Goal: Use online tool/utility: Utilize a website feature to perform a specific function

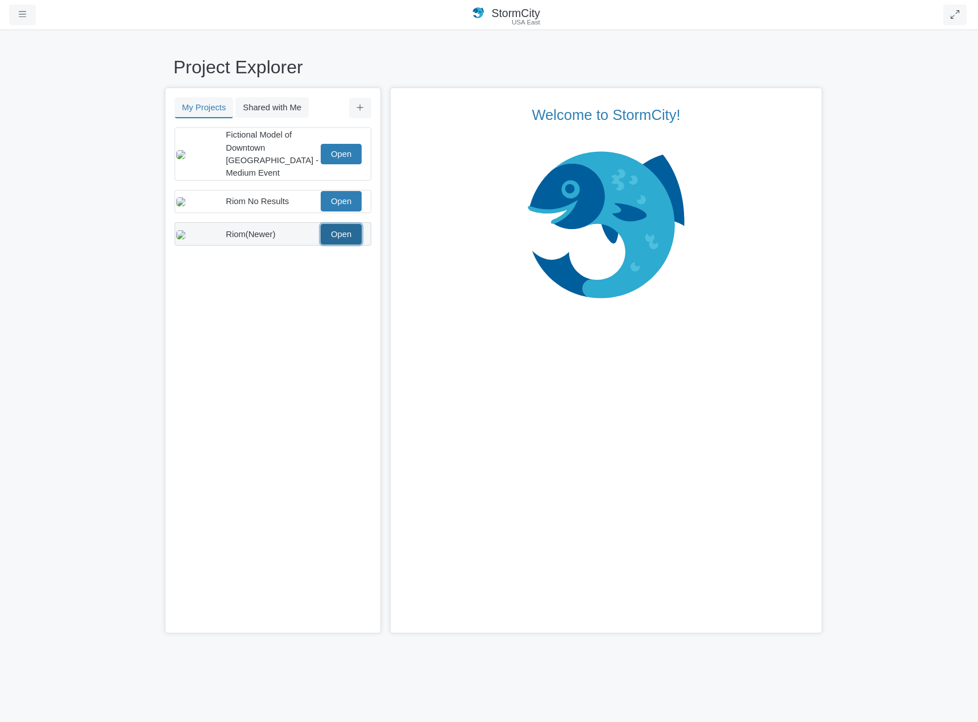
click at [352, 231] on link "Open" at bounding box center [341, 234] width 41 height 20
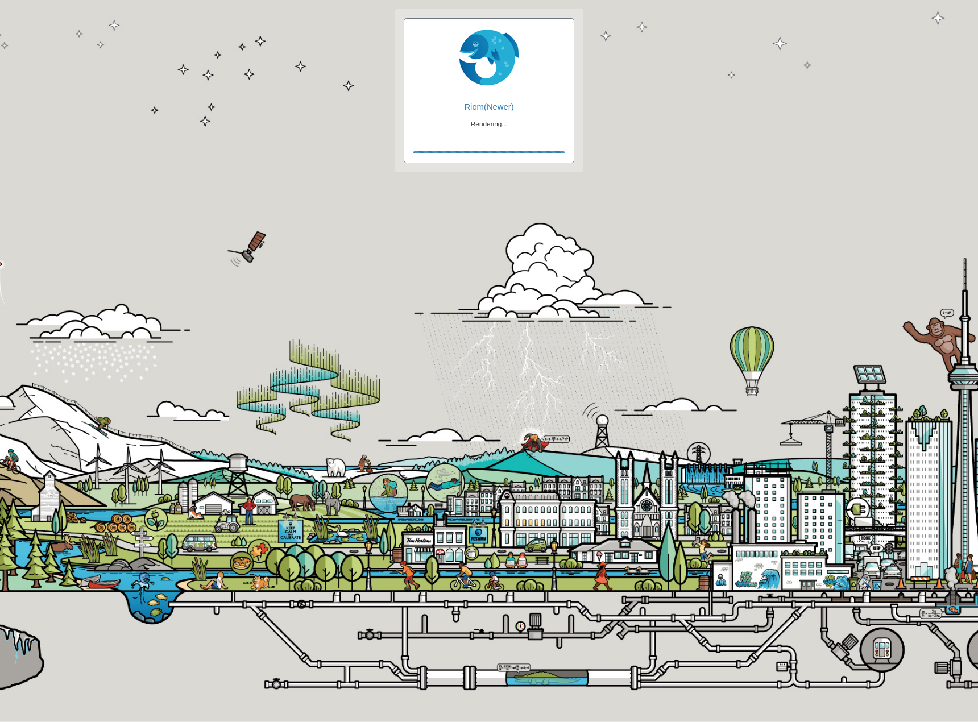
checkbox input "true"
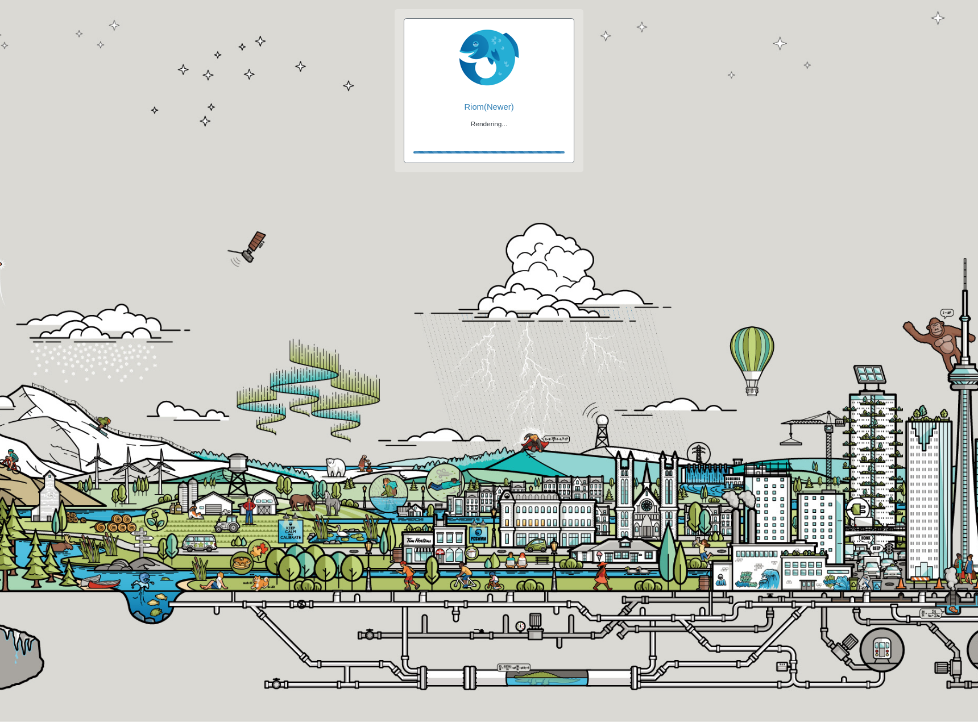
checkbox input "true"
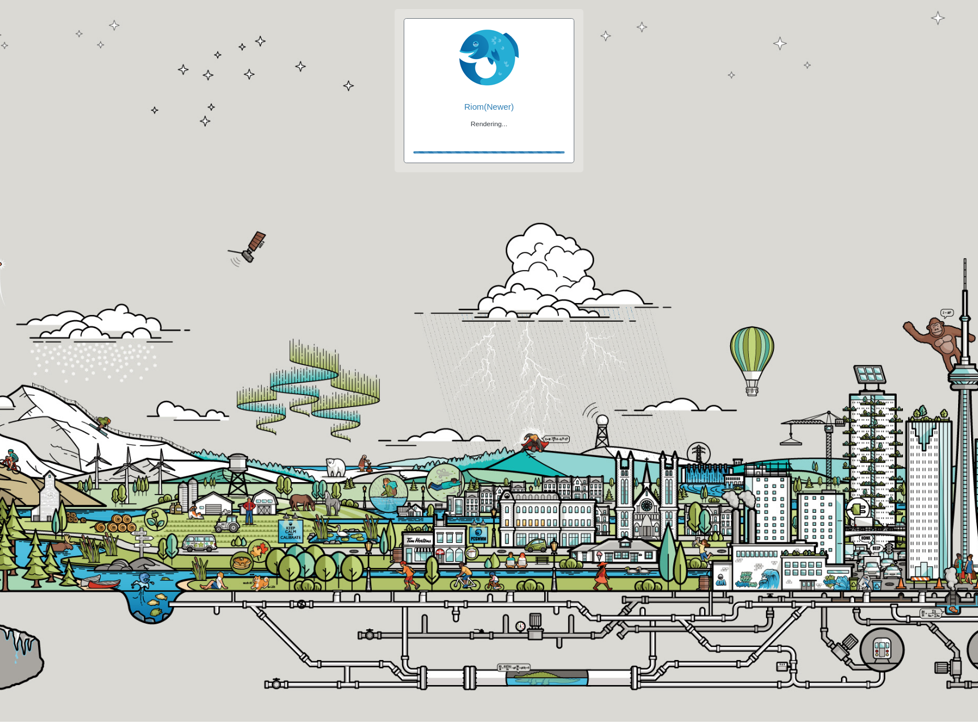
checkbox input "false"
checkbox input "true"
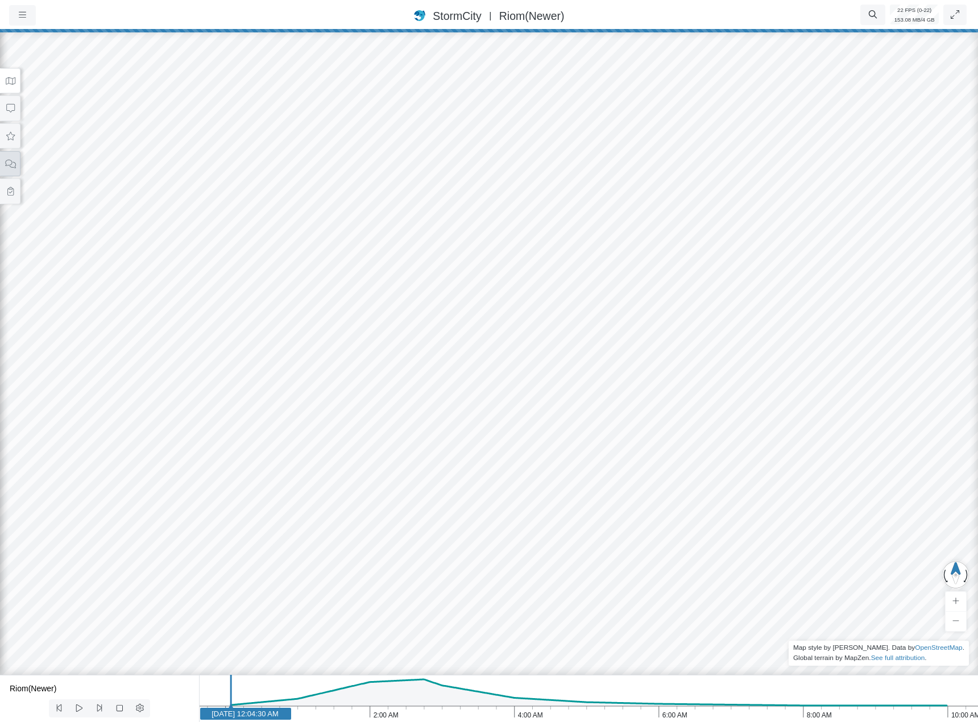
click at [13, 164] on icon at bounding box center [10, 164] width 11 height 9
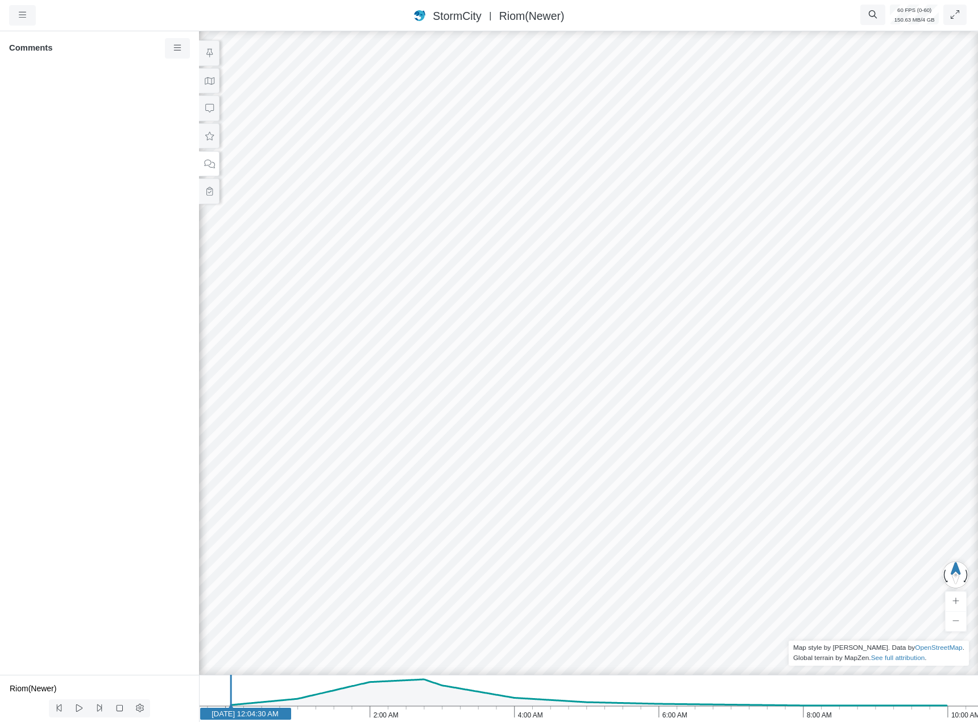
click at [555, 420] on div at bounding box center [589, 375] width 978 height 693
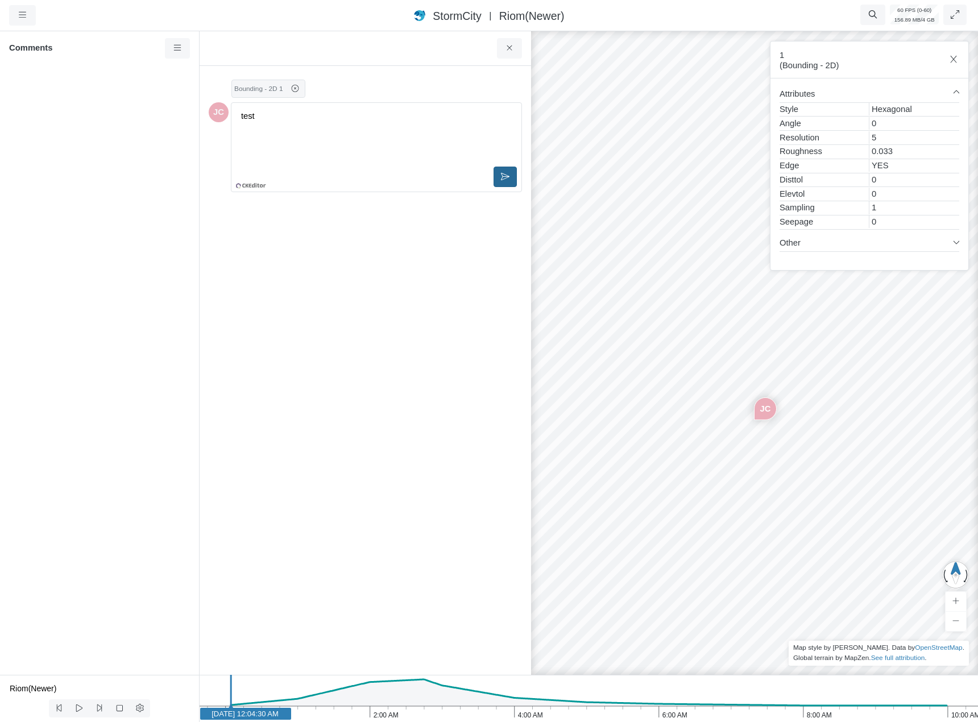
click at [505, 182] on button at bounding box center [505, 177] width 23 height 20
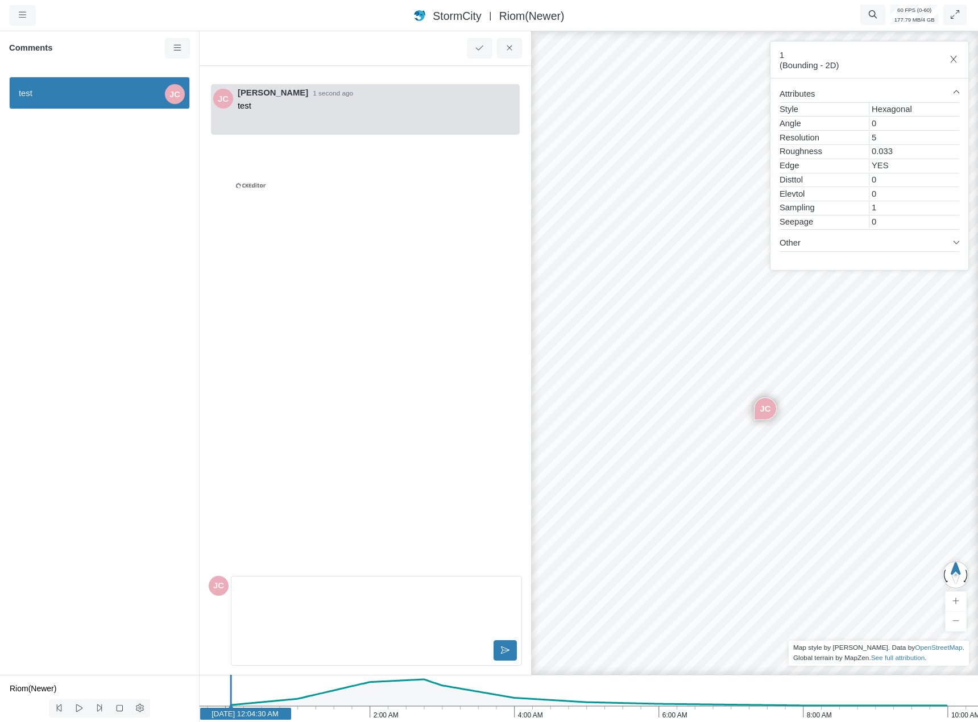
click at [358, 304] on div "[PERSON_NAME] 1 second ago test" at bounding box center [365, 323] width 313 height 496
click at [180, 46] on icon at bounding box center [176, 48] width 7 height 6
click at [105, 163] on div "test JC" at bounding box center [99, 371] width 199 height 607
click at [158, 115] on span "Resolve Comment" at bounding box center [175, 110] width 69 height 9
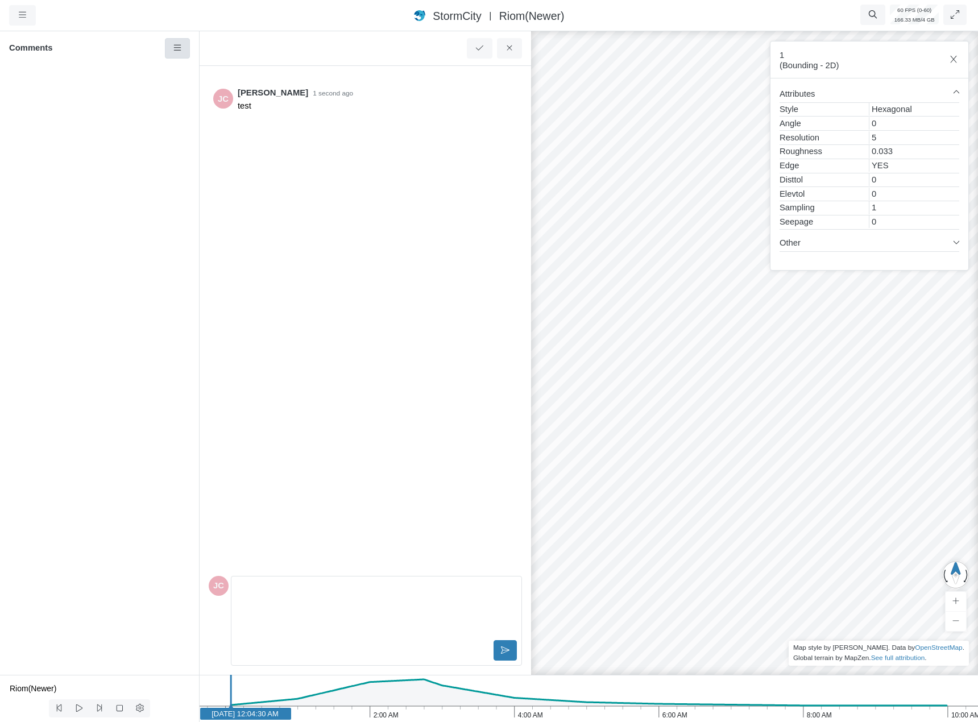
click at [175, 46] on icon at bounding box center [177, 48] width 11 height 9
click at [183, 67] on icon at bounding box center [177, 69] width 11 height 9
click at [354, 250] on div "[PERSON_NAME] 1 second ago test" at bounding box center [365, 323] width 313 height 496
click at [172, 49] on icon at bounding box center [177, 48] width 11 height 9
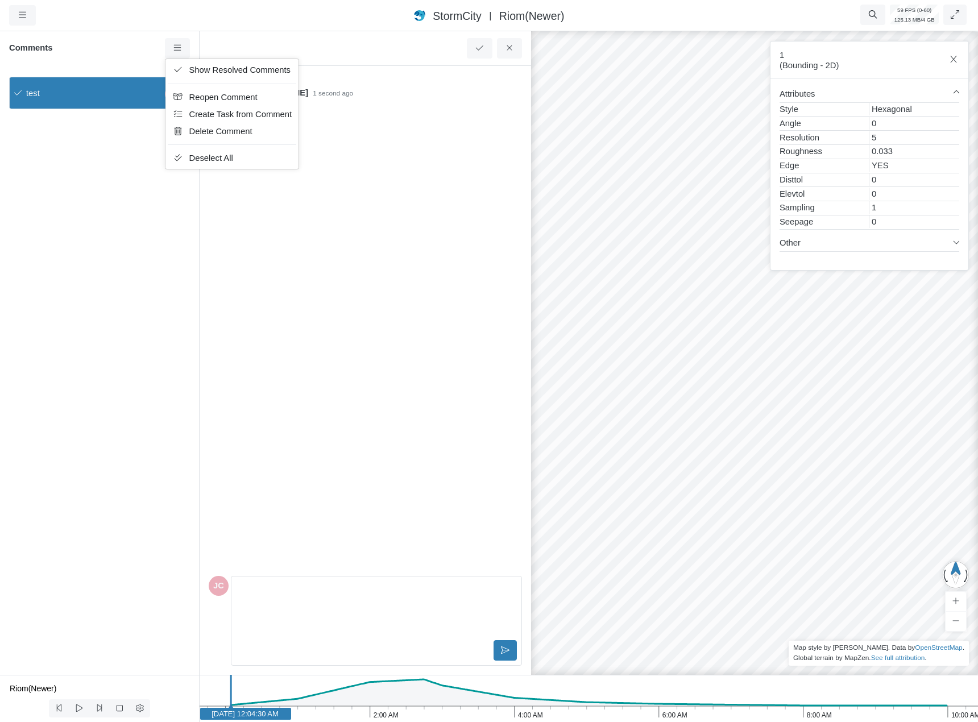
drag, startPoint x: 92, startPoint y: 199, endPoint x: 96, endPoint y: 188, distance: 11.0
click at [92, 199] on div "test JC" at bounding box center [99, 371] width 199 height 607
click at [171, 194] on div "test JC" at bounding box center [99, 371] width 199 height 607
click at [602, 208] on div at bounding box center [788, 375] width 978 height 693
